Goal: Task Accomplishment & Management: Manage account settings

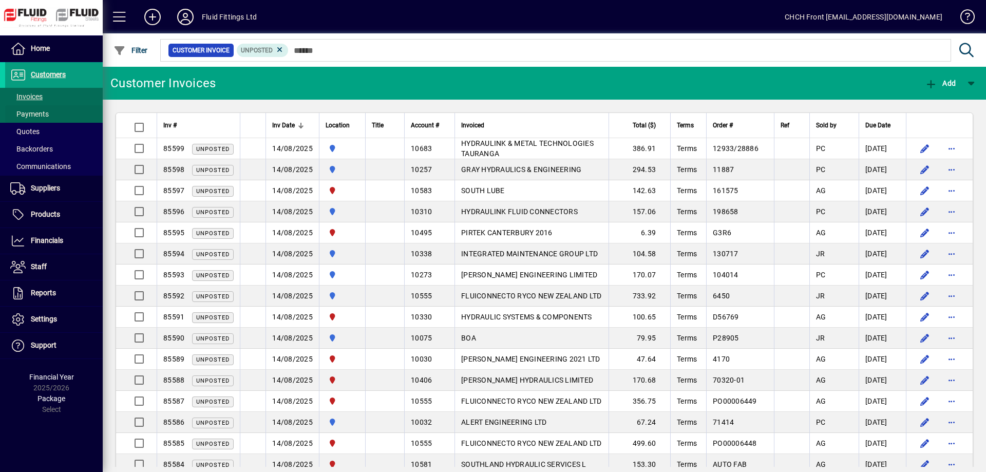
click at [66, 117] on span at bounding box center [54, 114] width 98 height 25
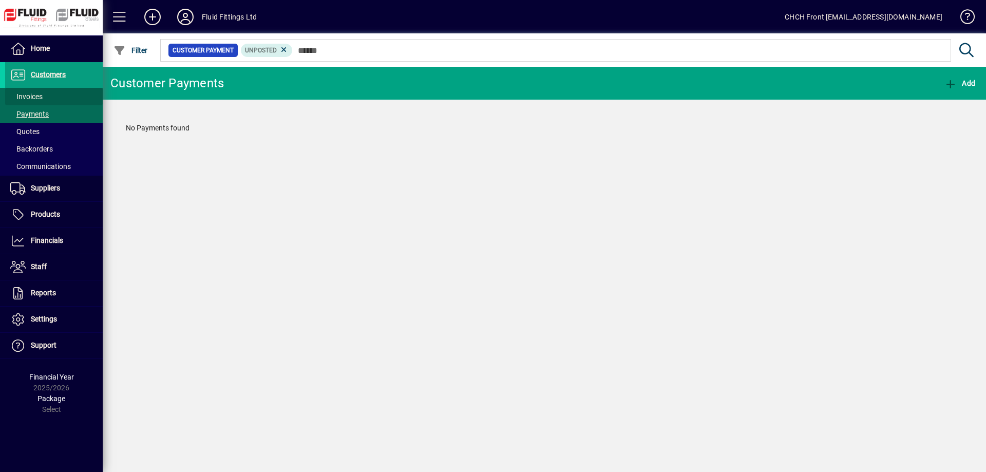
click at [67, 99] on span at bounding box center [54, 96] width 98 height 25
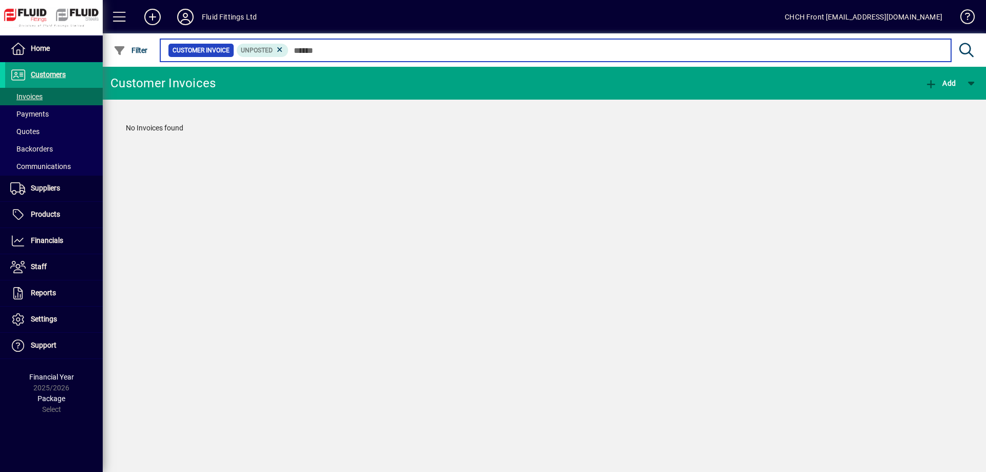
click at [346, 46] on input "text" at bounding box center [616, 50] width 654 height 14
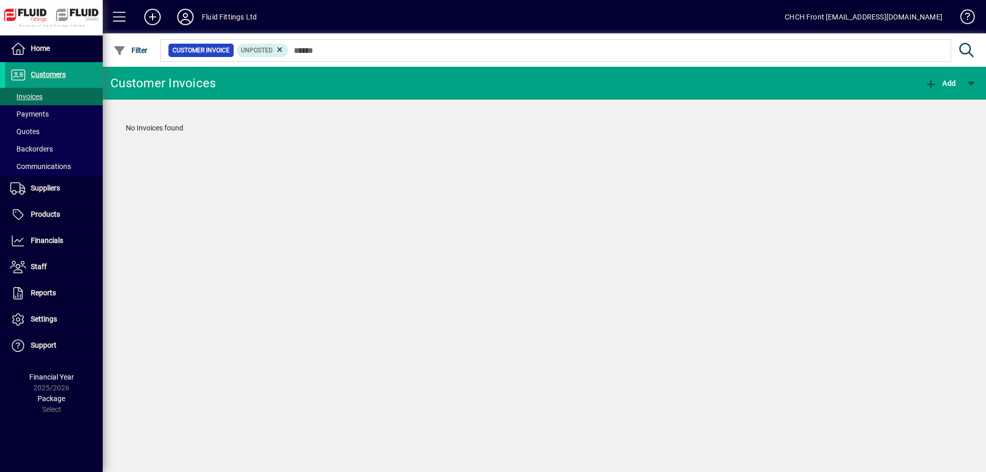
click at [182, 18] on icon at bounding box center [185, 17] width 21 height 16
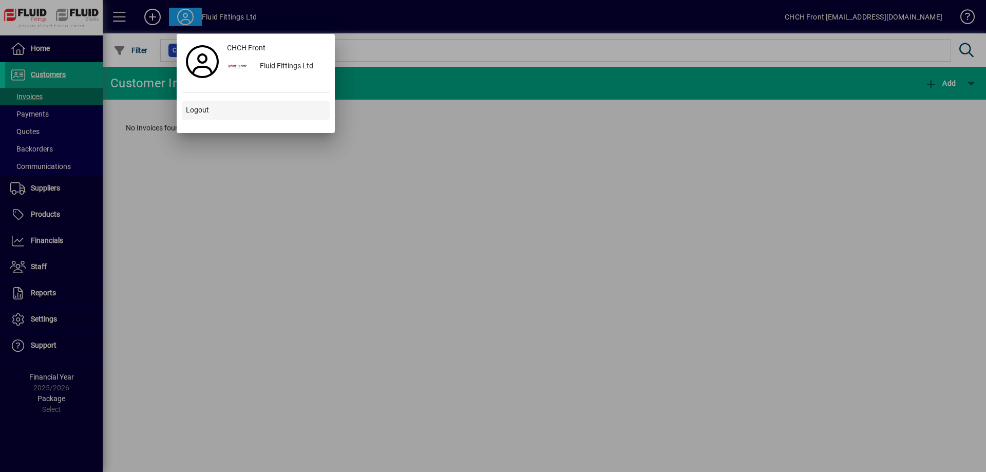
click at [216, 108] on span at bounding box center [256, 110] width 148 height 25
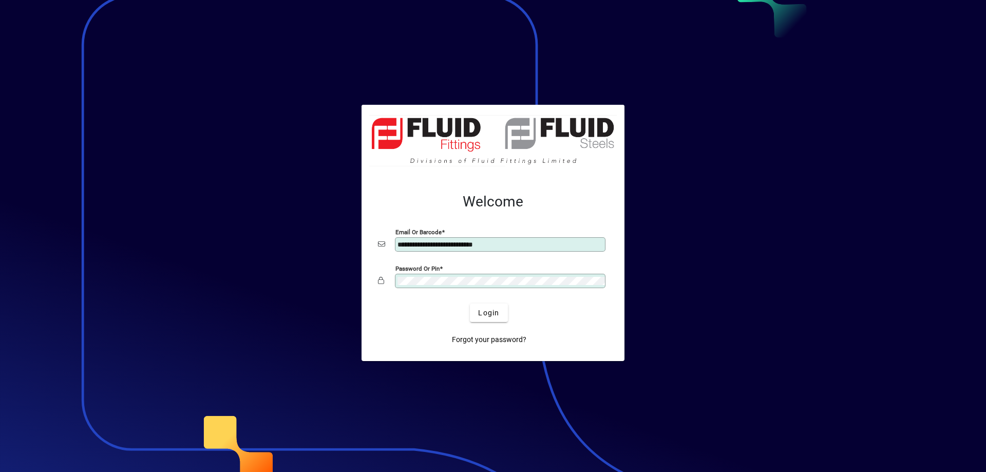
type input "**********"
